Goal: Information Seeking & Learning: Learn about a topic

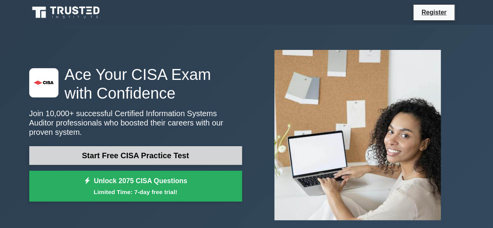
click at [113, 151] on link "Start Free CISA Practice Test" at bounding box center [135, 155] width 213 height 19
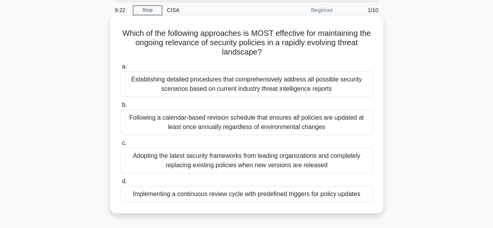
scroll to position [26, 0]
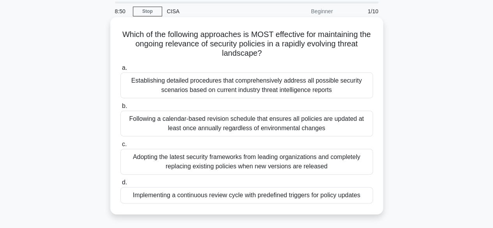
click at [222, 88] on div "Establishing detailed procedures that comprehensively address all possible secu…" at bounding box center [246, 85] width 252 height 26
click at [120, 70] on input "a. Establishing detailed procedures that comprehensively address all possible s…" at bounding box center [120, 67] width 0 height 5
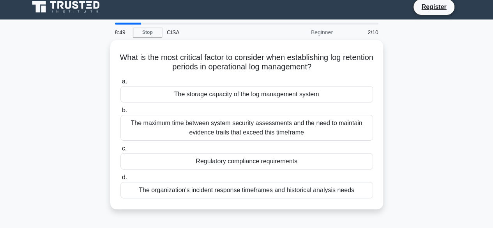
scroll to position [0, 0]
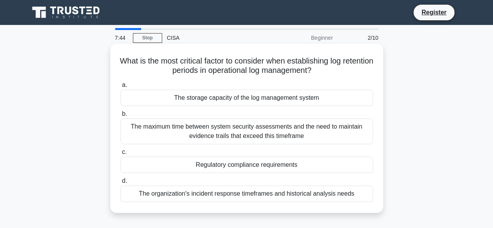
click at [227, 192] on div "The organization's incident response timeframes and historical analysis needs" at bounding box center [246, 193] width 252 height 16
click at [120, 183] on input "d. The organization's incident response timeframes and historical analysis needs" at bounding box center [120, 180] width 0 height 5
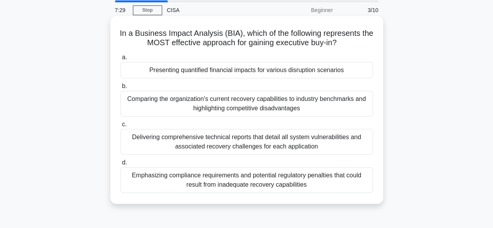
scroll to position [28, 0]
click at [224, 127] on label "c. Delivering comprehensive technical reports that detail all system vulnerabil…" at bounding box center [246, 136] width 252 height 35
click at [120, 127] on input "c. Delivering comprehensive technical reports that detail all system vulnerabil…" at bounding box center [120, 123] width 0 height 5
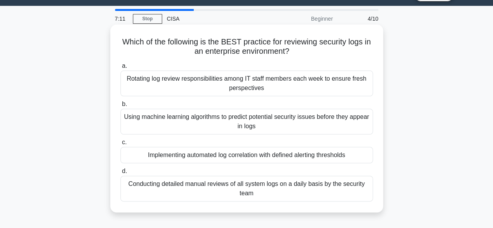
scroll to position [19, 0]
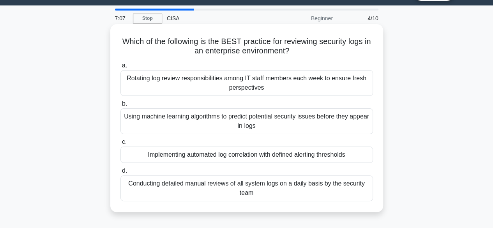
click at [256, 188] on div "Conducting detailed manual reviews of all system logs on a daily basis by the s…" at bounding box center [246, 188] width 252 height 26
click at [120, 173] on input "d. Conducting detailed manual reviews of all system logs on a daily basis by th…" at bounding box center [120, 170] width 0 height 5
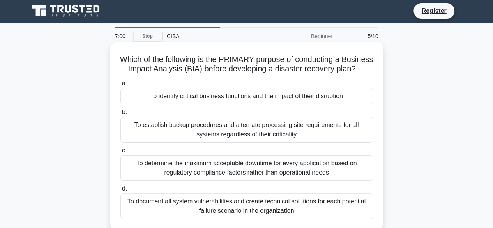
scroll to position [2, 0]
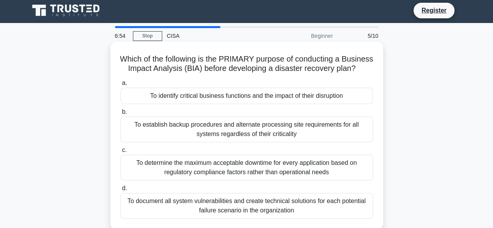
click at [212, 137] on div "To establish backup procedures and alternate processing site requirements for a…" at bounding box center [246, 129] width 252 height 26
click at [120, 114] on input "b. To establish backup procedures and alternate processing site requirements fo…" at bounding box center [120, 111] width 0 height 5
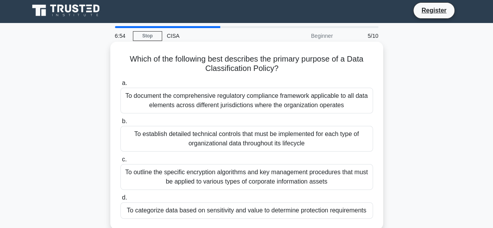
scroll to position [0, 0]
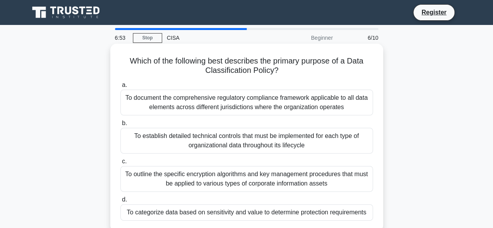
click at [277, 142] on div "To establish detailed technical controls that must be implemented for each type…" at bounding box center [246, 141] width 252 height 26
click at [120, 126] on input "b. To establish detailed technical controls that must be implemented for each t…" at bounding box center [120, 123] width 0 height 5
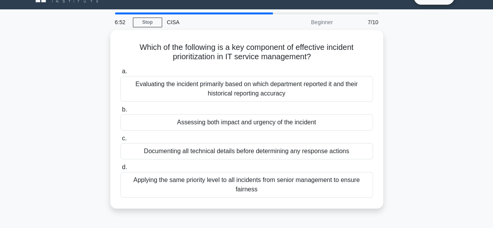
scroll to position [17, 0]
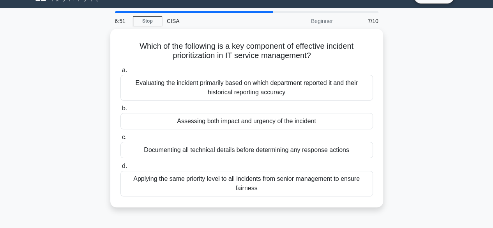
click at [277, 142] on div "Documenting all technical details before determining any response actions" at bounding box center [246, 150] width 252 height 16
click at [120, 140] on input "c. Documenting all technical details before determining any response actions" at bounding box center [120, 137] width 0 height 5
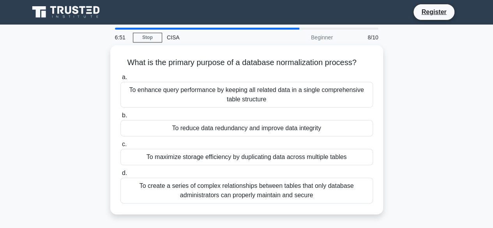
scroll to position [0, 0]
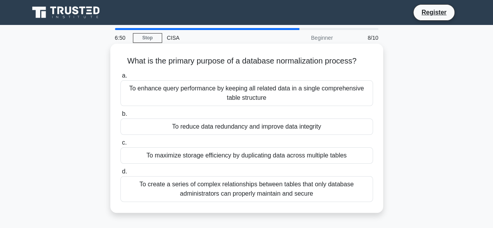
click at [266, 121] on div "To reduce data redundancy and improve data integrity" at bounding box center [246, 126] width 252 height 16
click at [120, 116] on input "b. To reduce data redundancy and improve data integrity" at bounding box center [120, 113] width 0 height 5
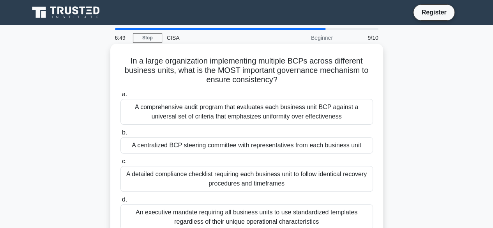
click at [276, 172] on div "A detailed compliance checklist requiring each business unit to follow identica…" at bounding box center [246, 179] width 252 height 26
click at [120, 164] on input "c. A detailed compliance checklist requiring each business unit to follow ident…" at bounding box center [120, 161] width 0 height 5
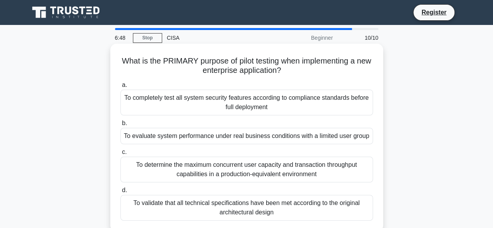
click at [268, 142] on div "To evaluate system performance under real business conditions with a limited us…" at bounding box center [246, 136] width 252 height 16
click at [120, 126] on input "b. To evaluate system performance under real business conditions with a limited…" at bounding box center [120, 123] width 0 height 5
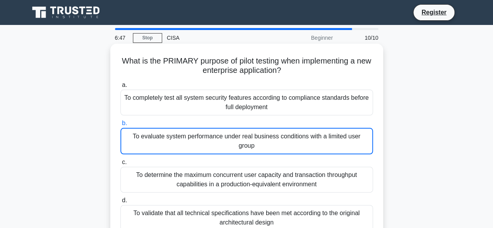
scroll to position [33, 0]
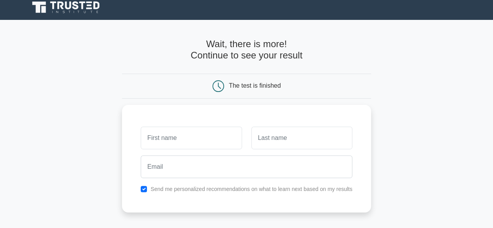
scroll to position [5, 0]
